Goal: Transaction & Acquisition: Purchase product/service

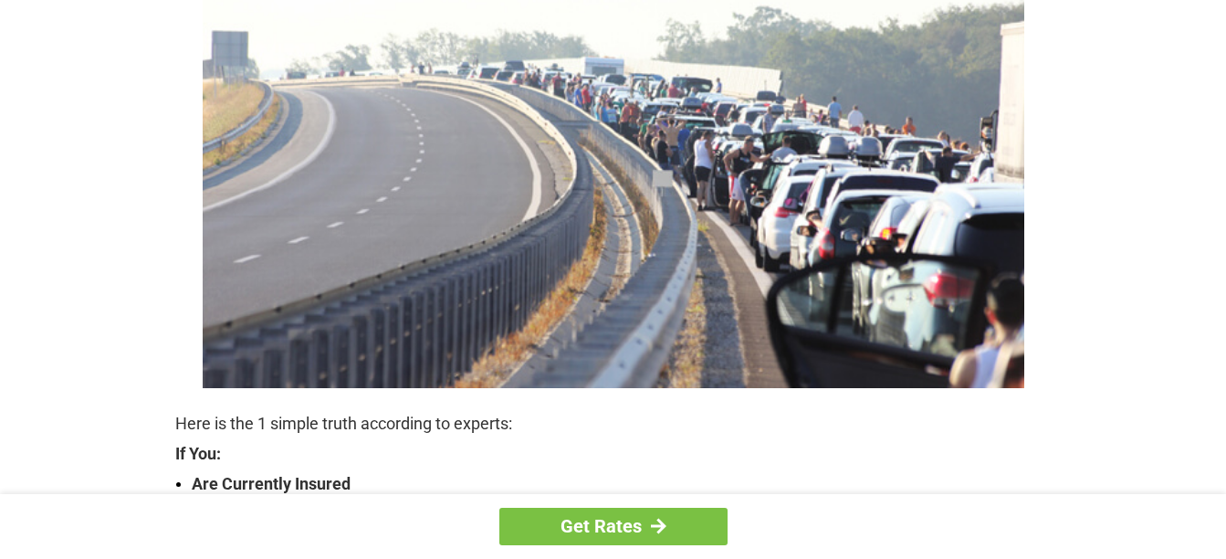
scroll to position [274, 0]
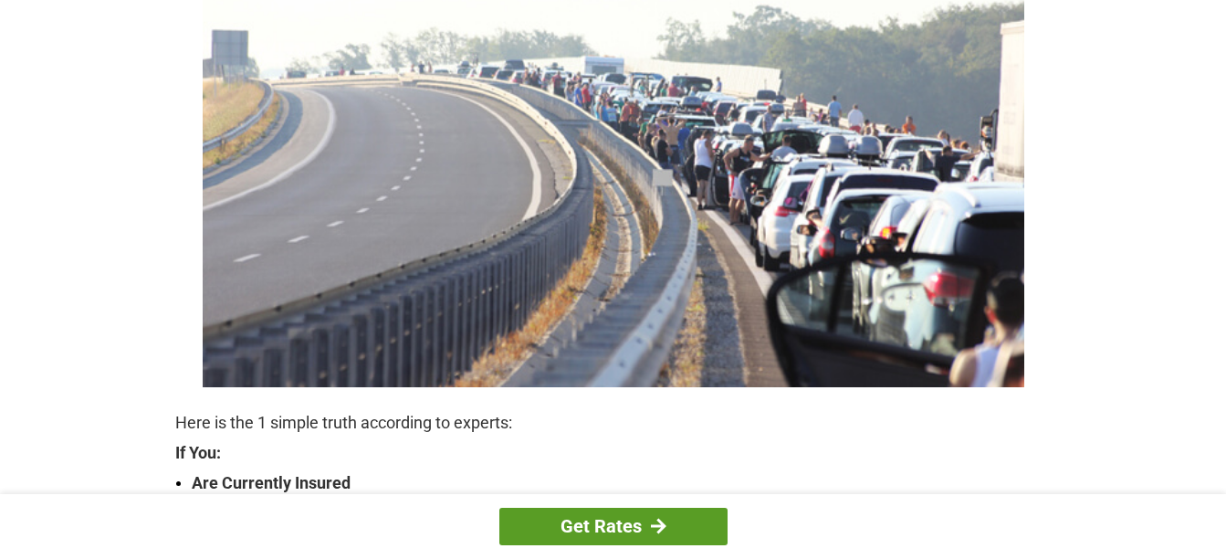
click at [593, 523] on link "Get Rates" at bounding box center [613, 526] width 228 height 37
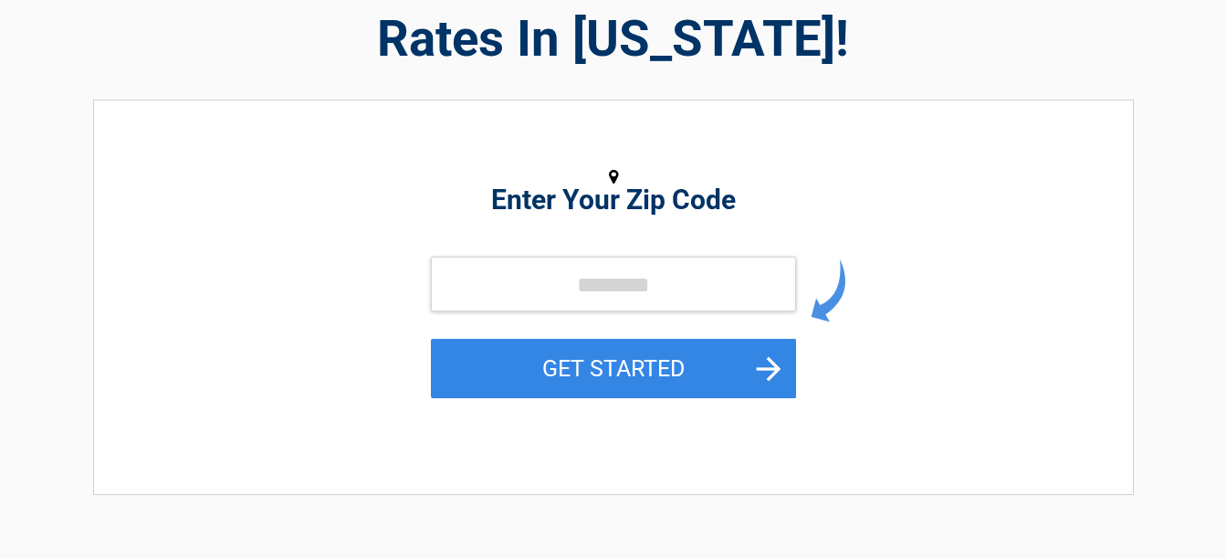
scroll to position [183, 0]
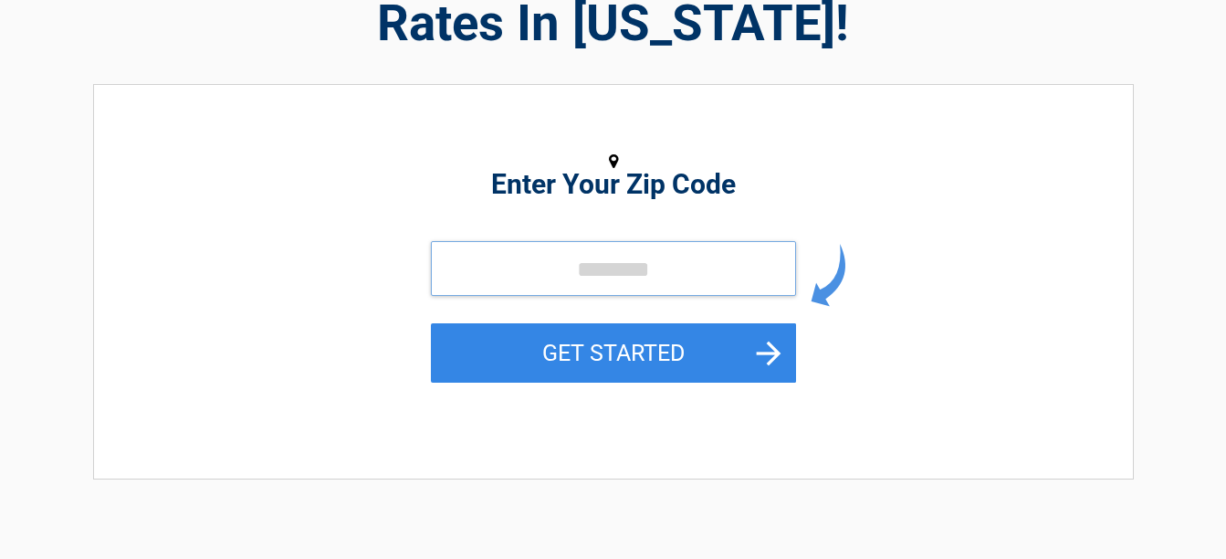
click at [657, 273] on input "tel" at bounding box center [613, 268] width 365 height 55
type input "*****"
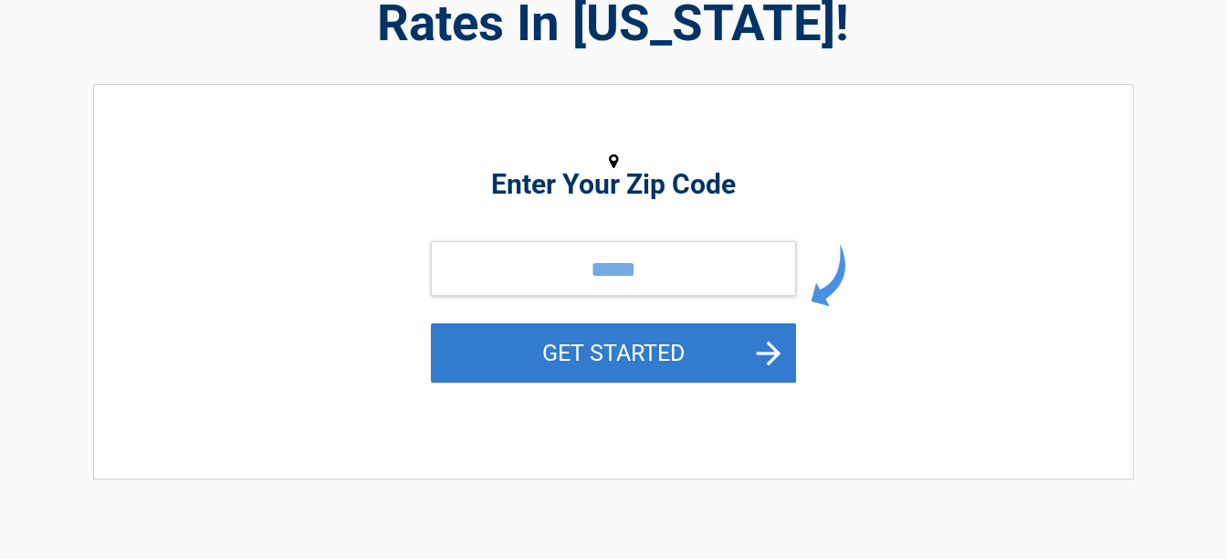
click at [577, 352] on button "GET STARTED" at bounding box center [613, 352] width 365 height 59
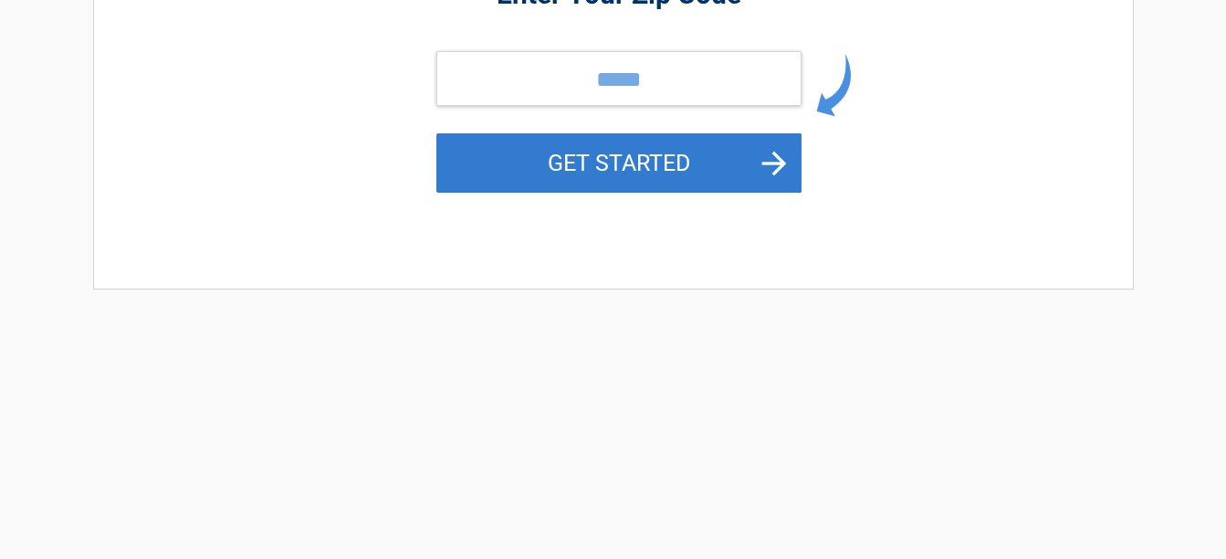
scroll to position [0, 0]
